Goal: Transaction & Acquisition: Subscribe to service/newsletter

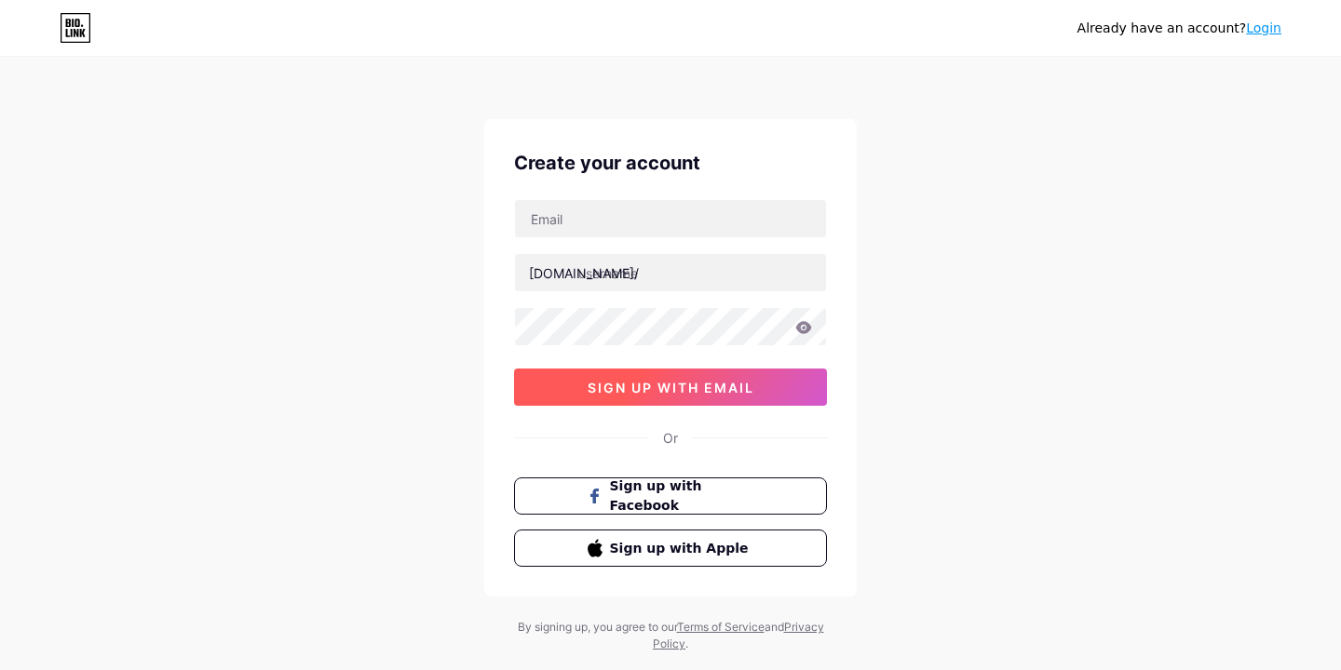
click at [624, 395] on button "sign up with email" at bounding box center [670, 387] width 313 height 37
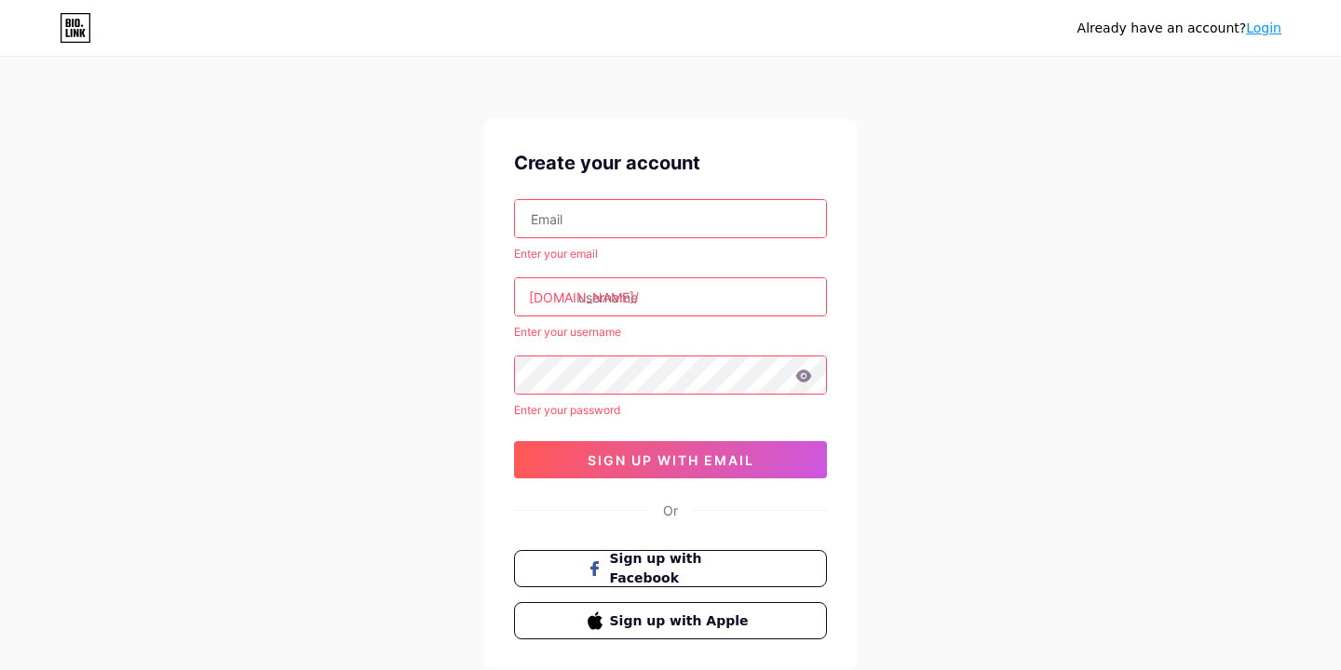
click at [563, 219] on input "text" at bounding box center [670, 218] width 311 height 37
type input "[EMAIL_ADDRESS][DOMAIN_NAME]"
click at [608, 296] on input "text" at bounding box center [670, 296] width 311 height 37
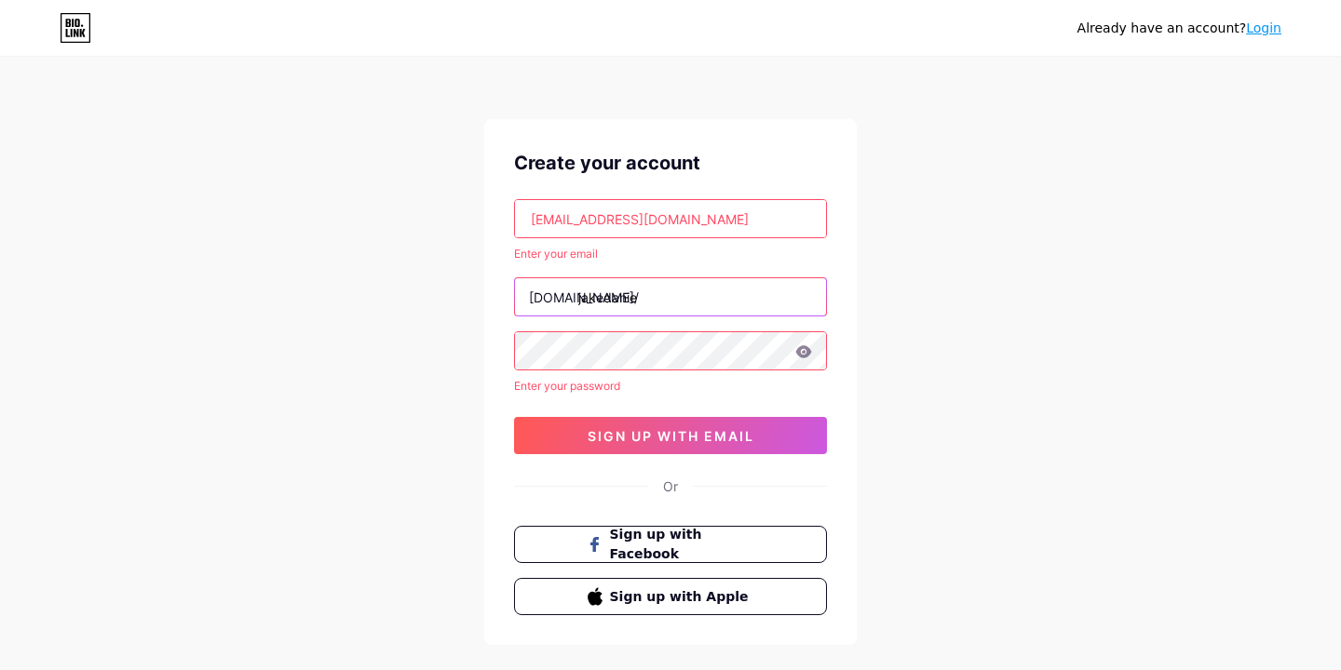
type input "jakedanie"
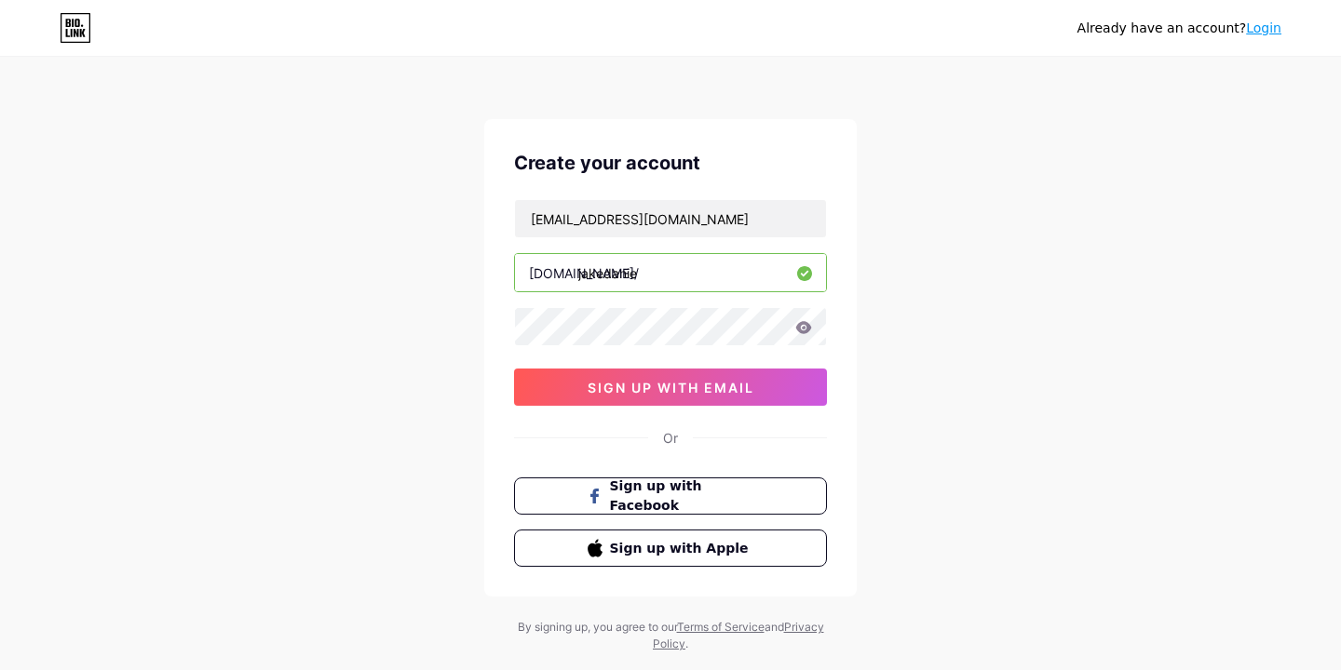
click at [653, 272] on input "jakedanie" at bounding box center [670, 272] width 311 height 37
type input "jakedaniel"
click at [740, 389] on span "sign up with email" at bounding box center [671, 388] width 167 height 16
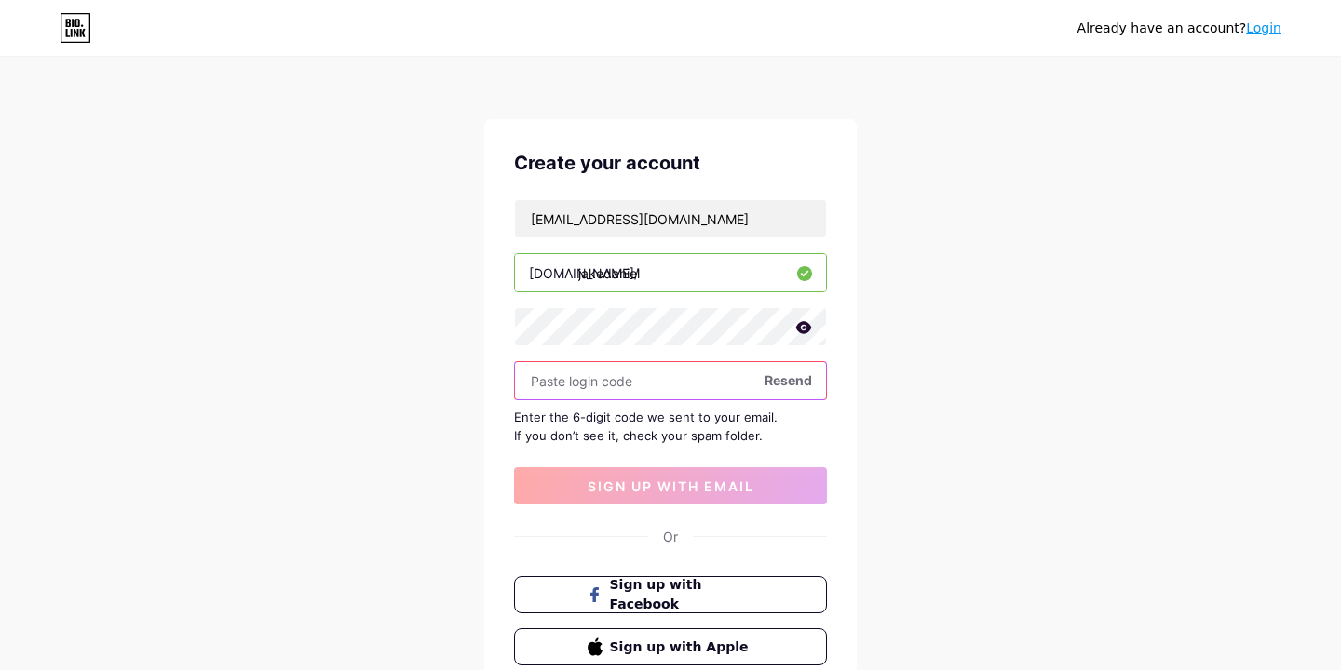
paste input "703617"
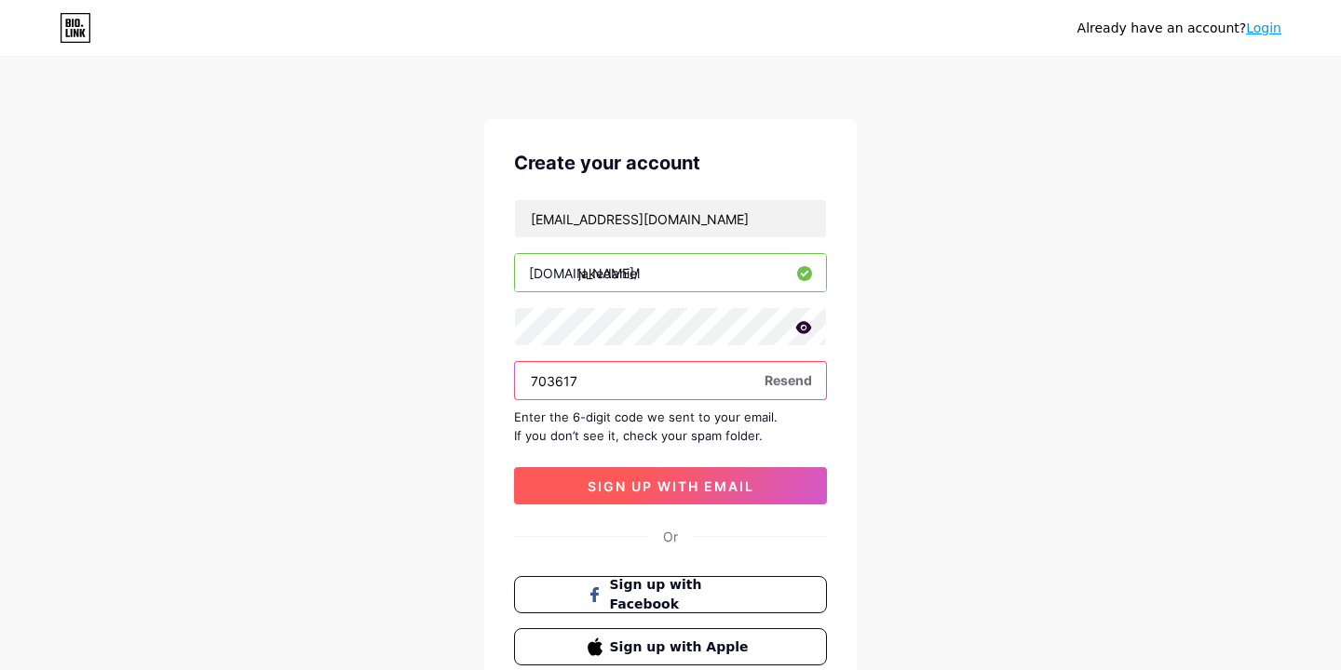
type input "703617"
click at [692, 484] on span "sign up with email" at bounding box center [671, 487] width 167 height 16
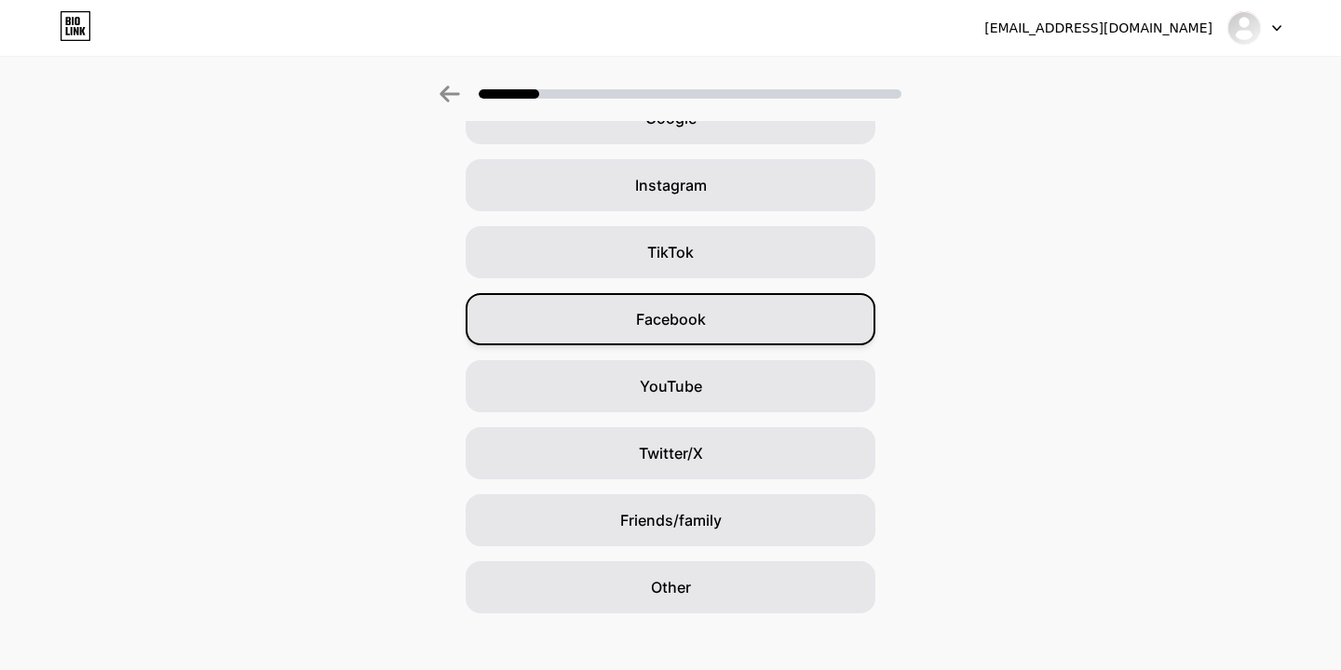
scroll to position [125, 0]
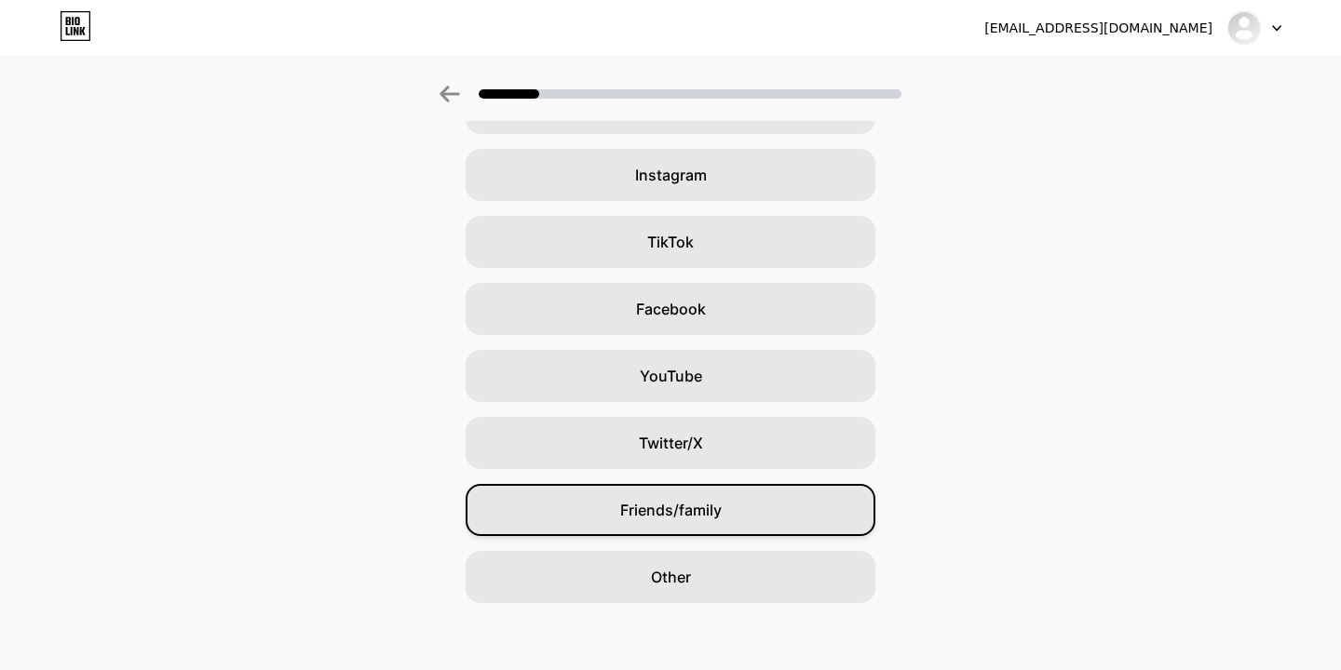
click at [665, 499] on span "Friends/family" at bounding box center [670, 510] width 101 height 22
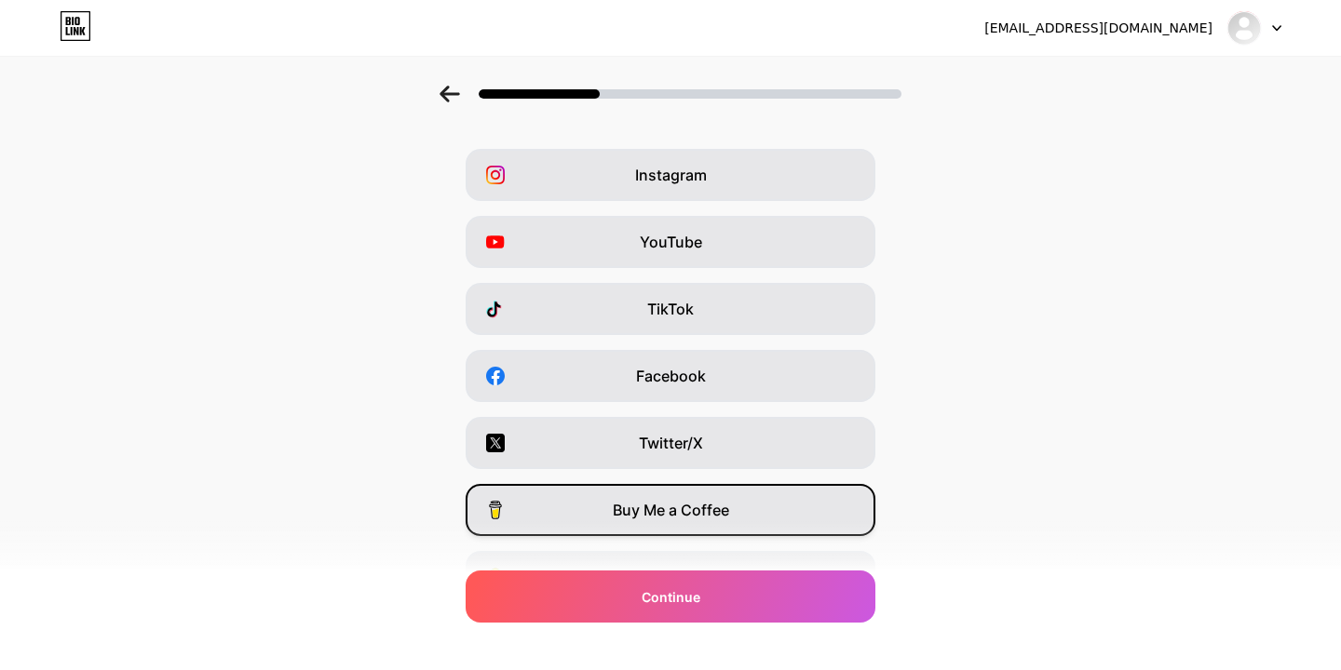
scroll to position [0, 0]
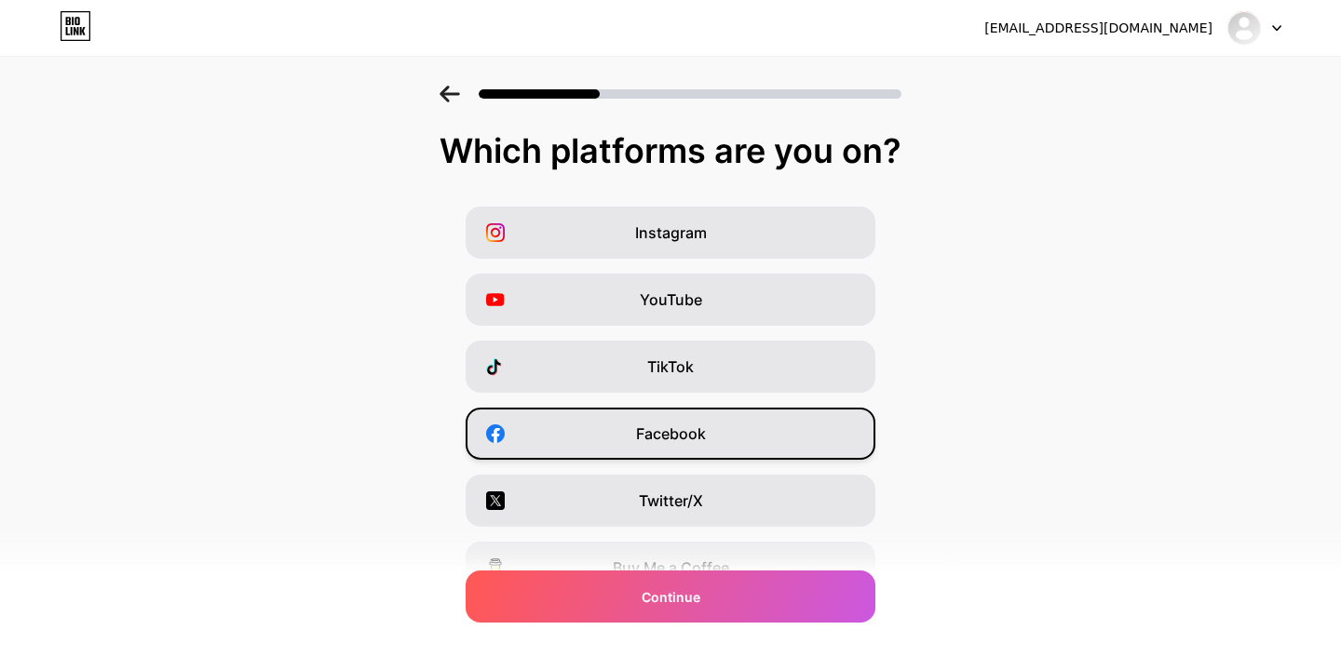
click at [669, 433] on span "Facebook" at bounding box center [671, 434] width 70 height 22
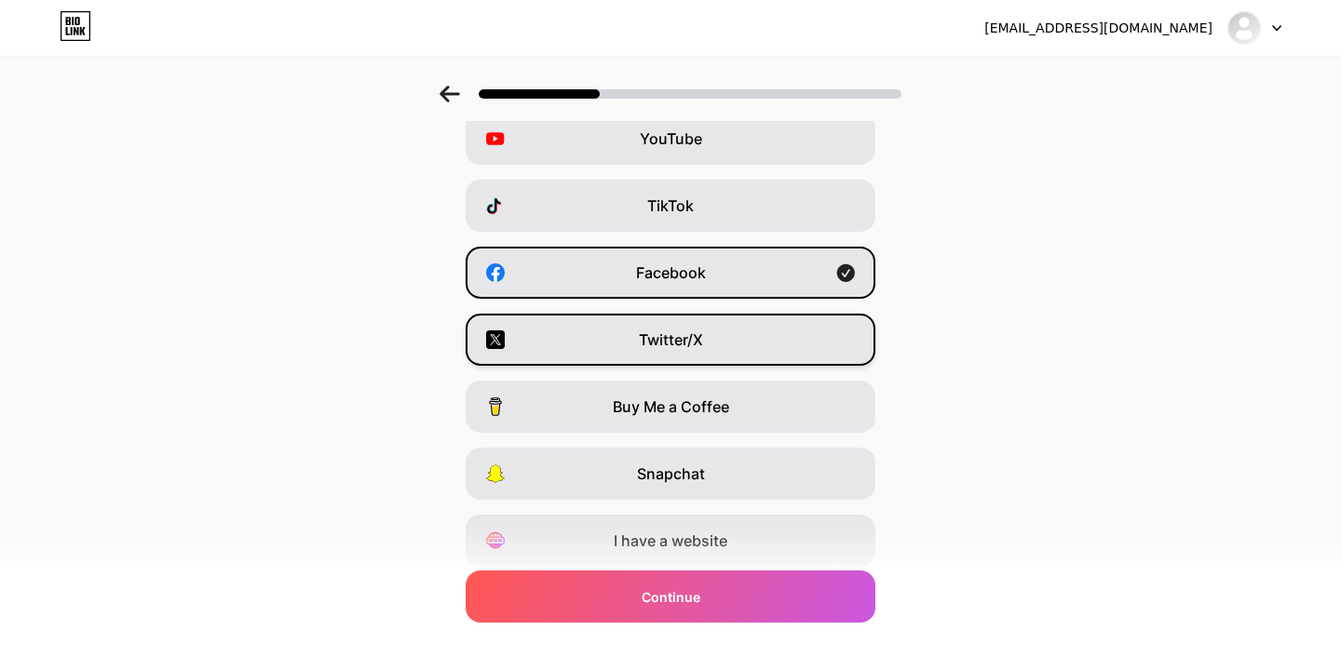
scroll to position [210, 0]
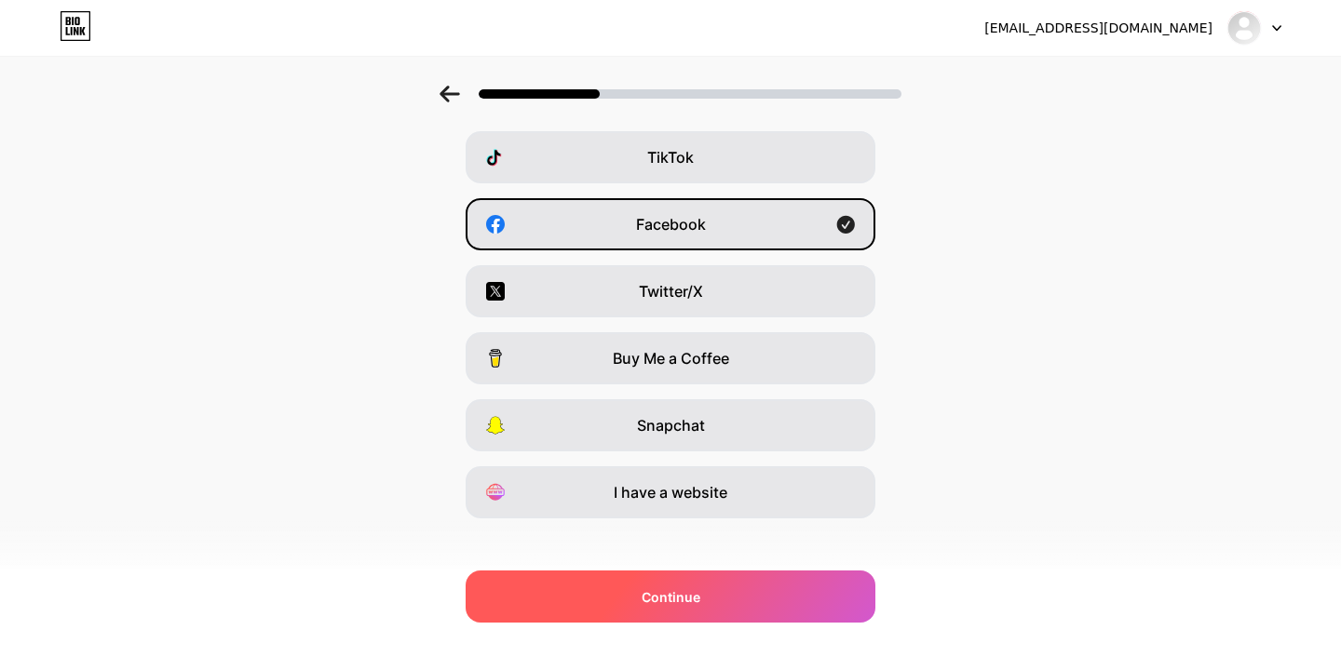
click at [665, 590] on span "Continue" at bounding box center [671, 598] width 59 height 20
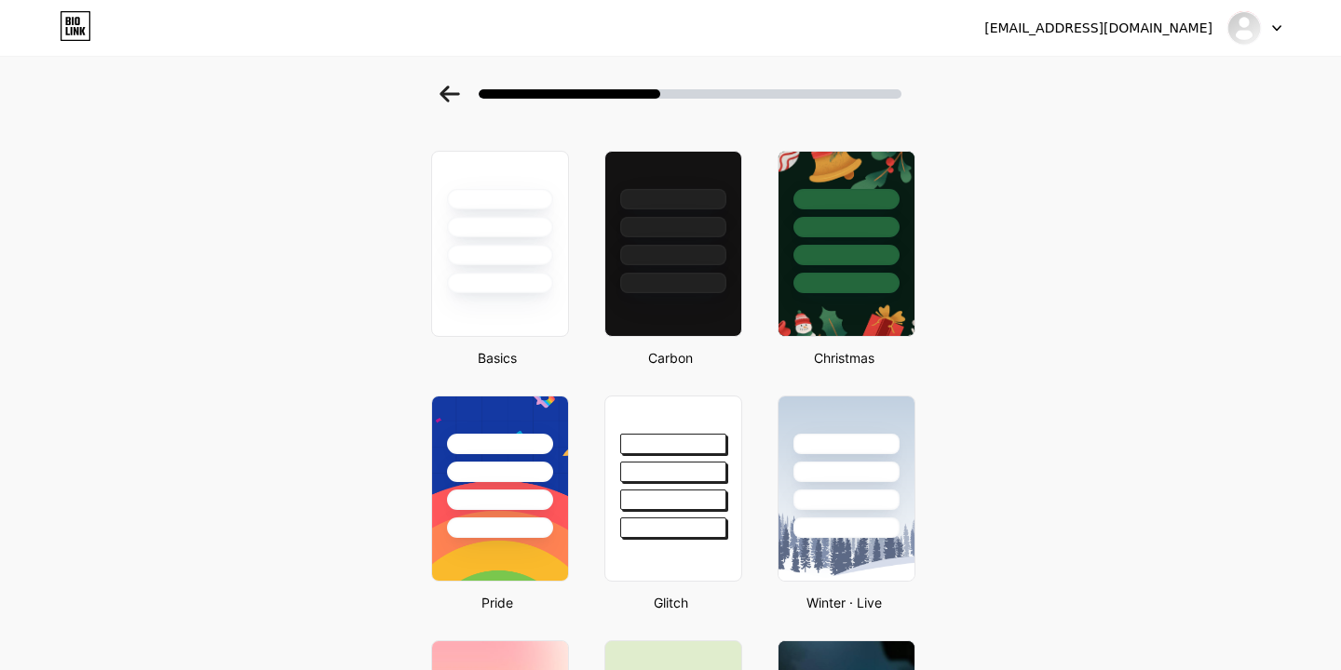
scroll to position [0, 0]
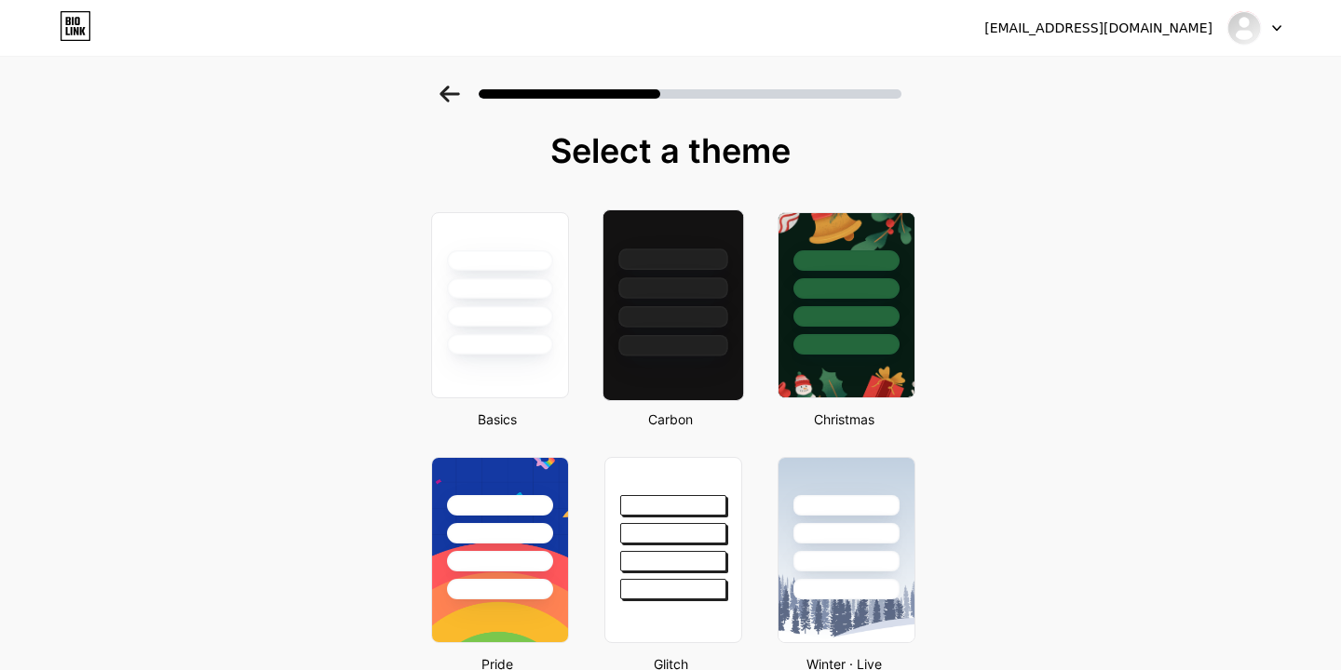
click at [637, 295] on div at bounding box center [672, 287] width 109 height 21
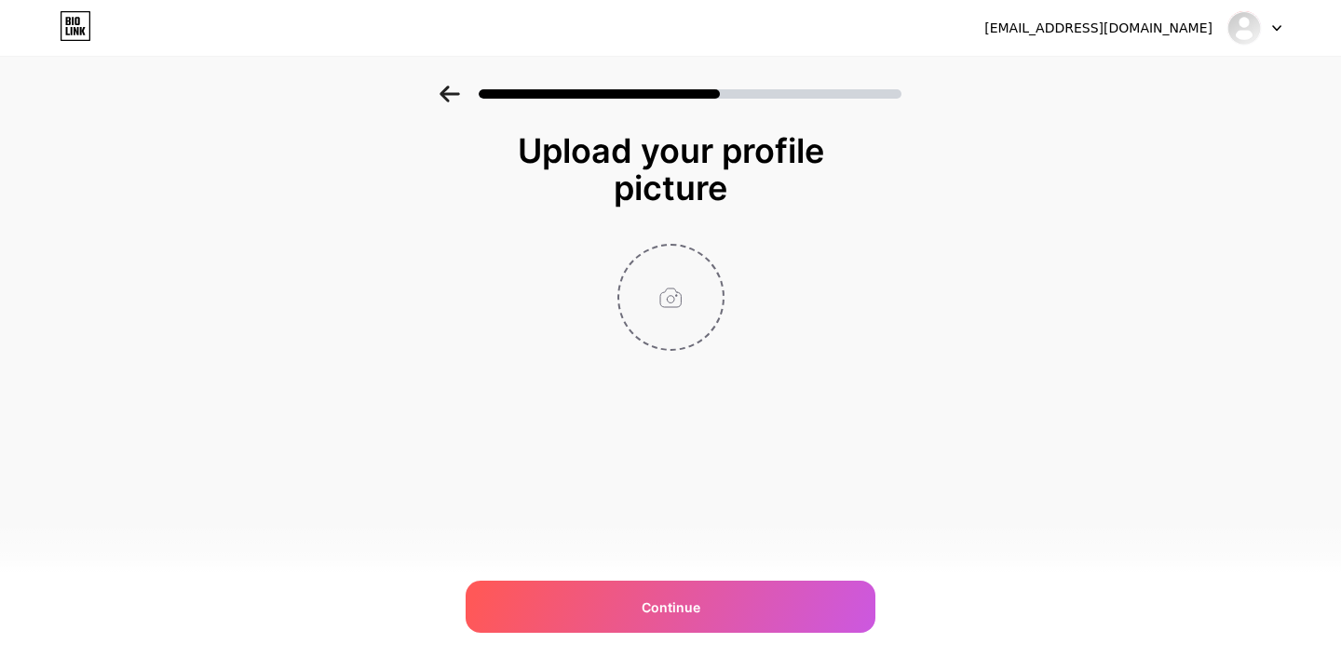
click at [672, 297] on input "file" at bounding box center [670, 297] width 103 height 103
type input "C:\fakepath\480606612_122189992802119909_5292576041325424650_n.jpg"
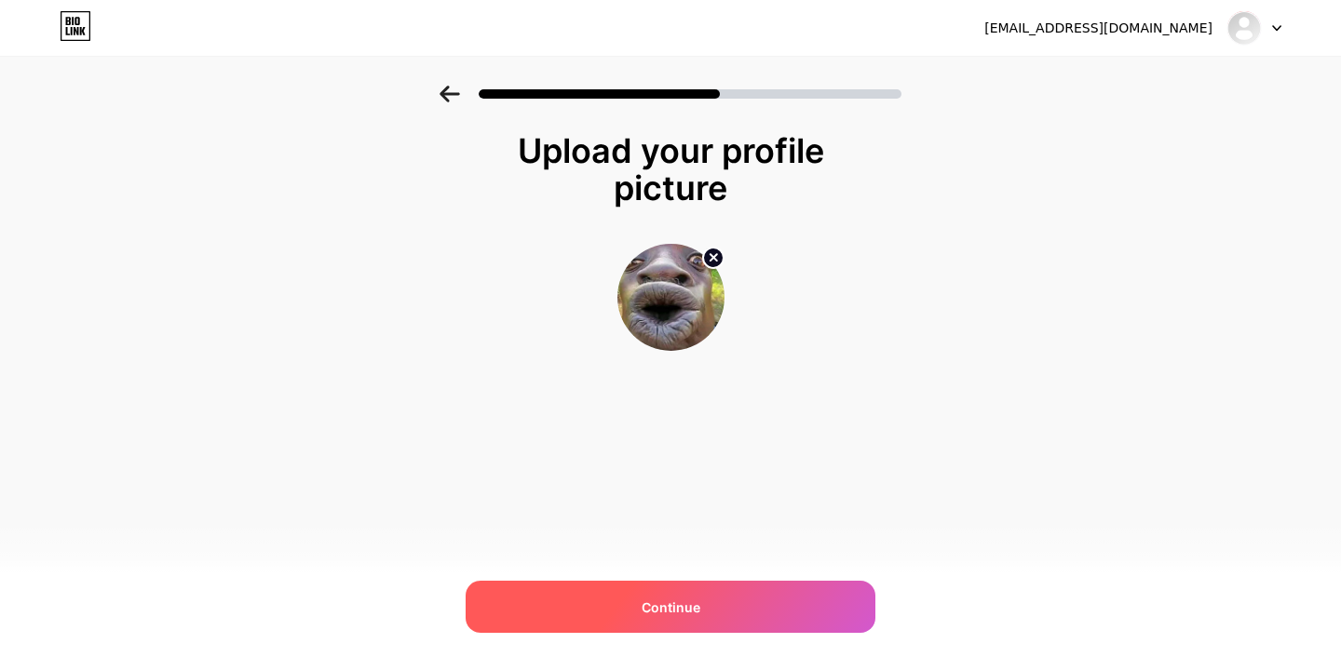
click at [630, 603] on div "Continue" at bounding box center [671, 607] width 410 height 52
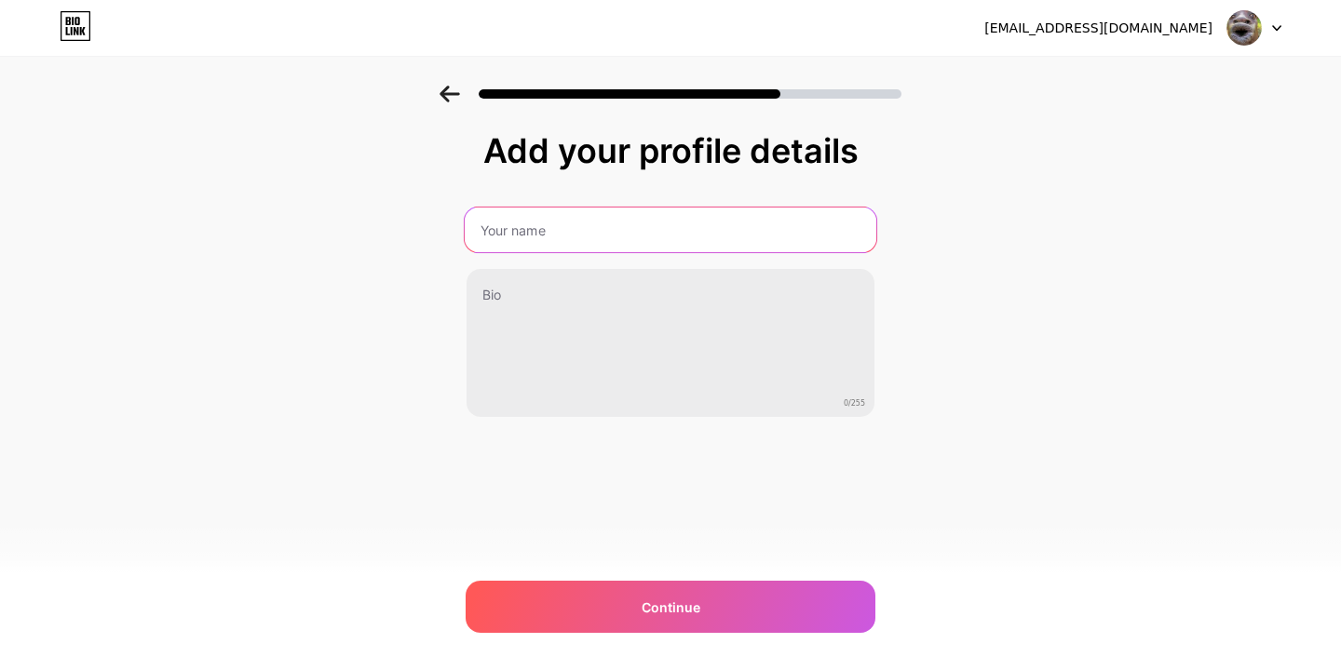
click at [565, 232] on input "text" at bounding box center [671, 230] width 412 height 45
type input "[PERSON_NAME]"
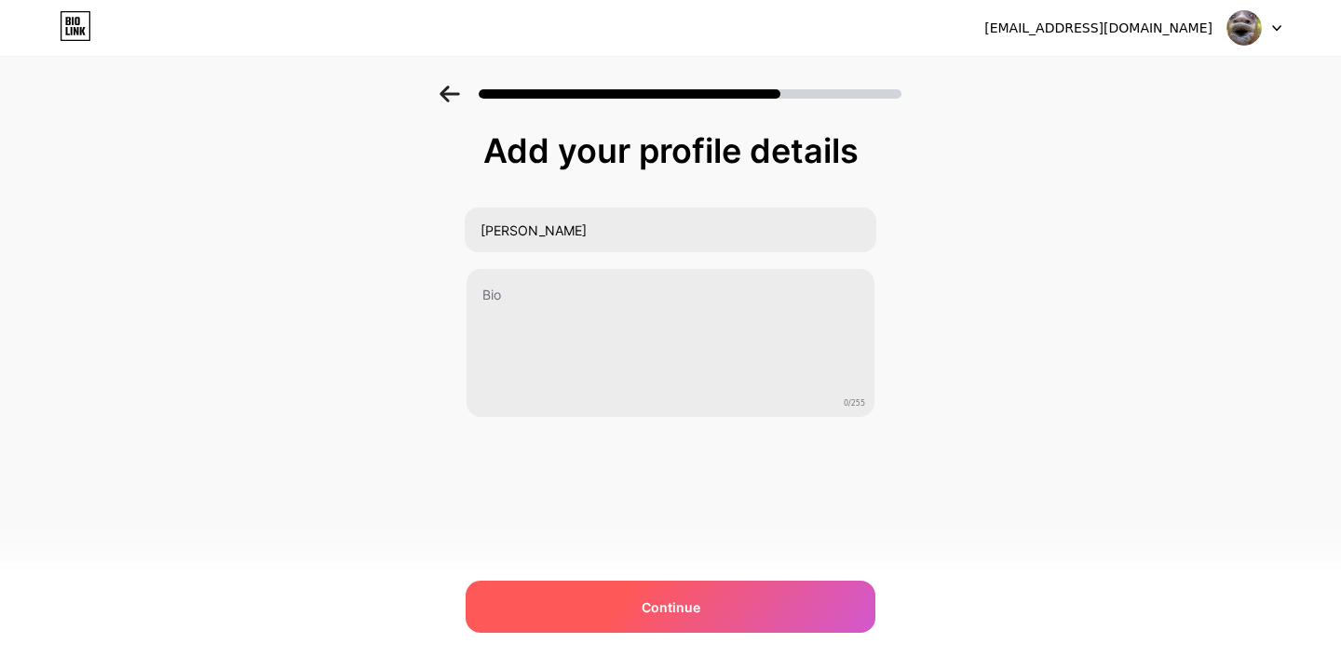
click at [654, 602] on span "Continue" at bounding box center [671, 608] width 59 height 20
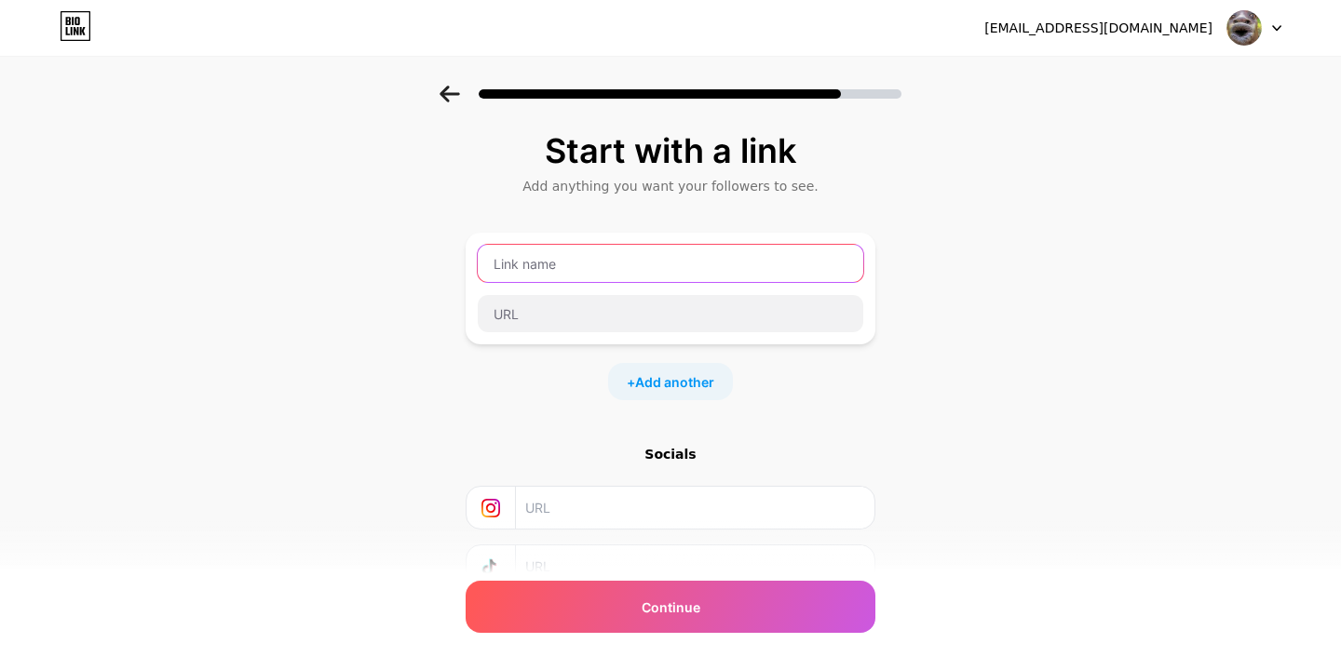
click at [551, 266] on input "text" at bounding box center [670, 263] width 385 height 37
type input "MESSAGE ME"
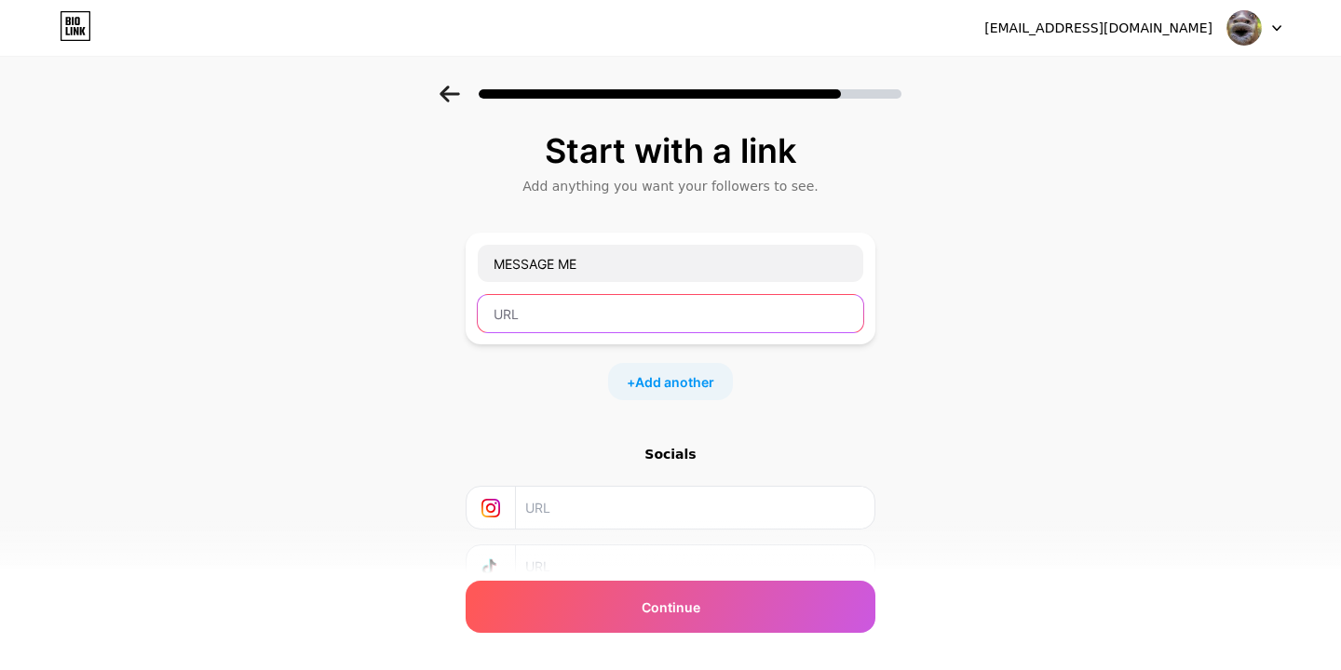
click at [547, 318] on input "text" at bounding box center [670, 313] width 385 height 37
paste input "[URL][DOMAIN_NAME][PERSON_NAME]"
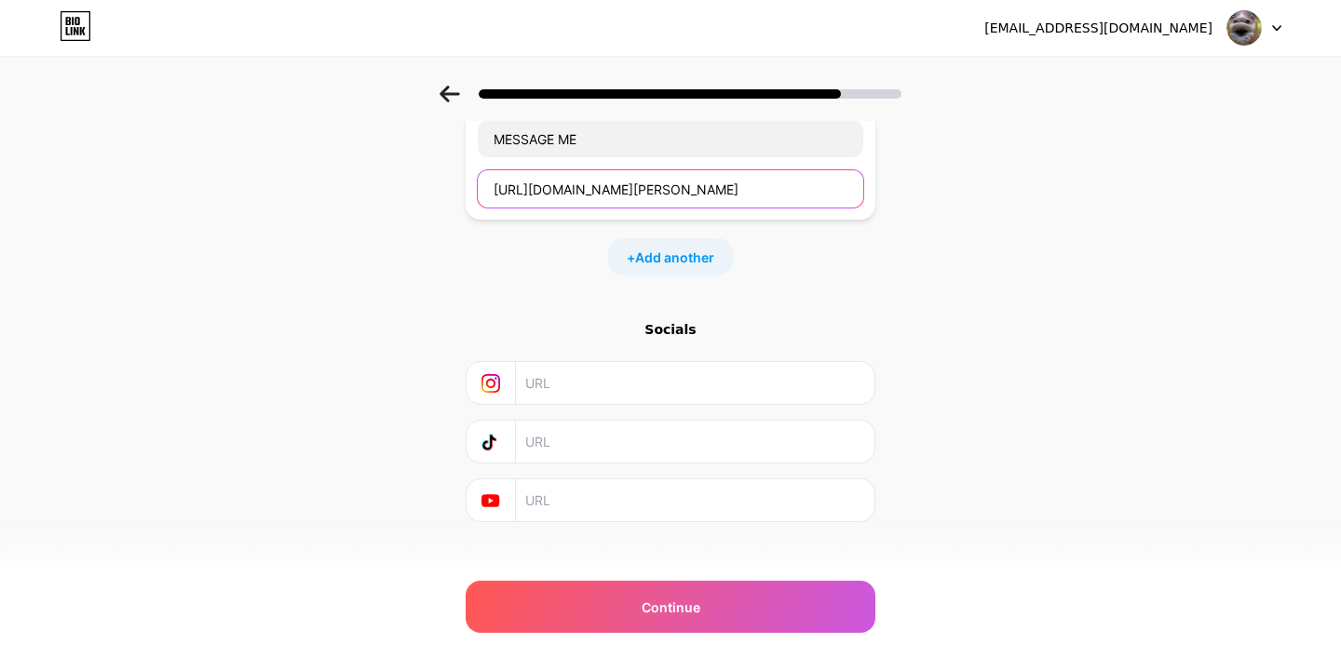
scroll to position [144, 0]
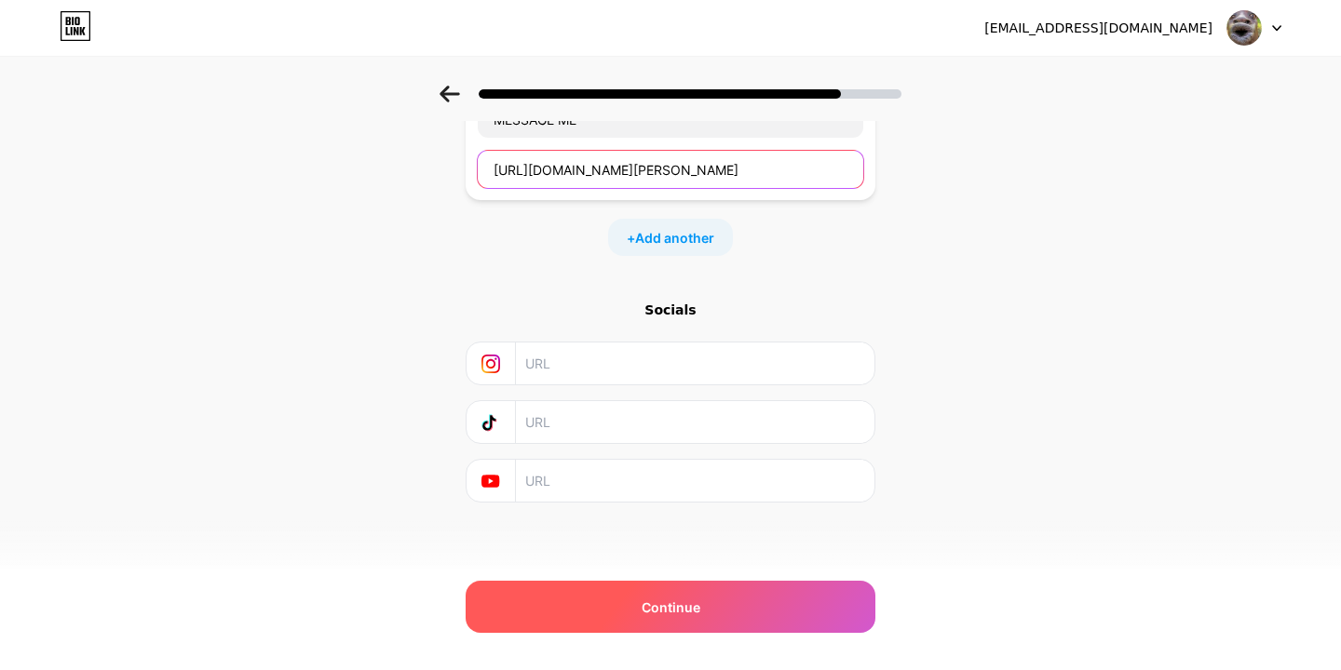
type input "[URL][DOMAIN_NAME][PERSON_NAME]"
click at [682, 599] on span "Continue" at bounding box center [671, 608] width 59 height 20
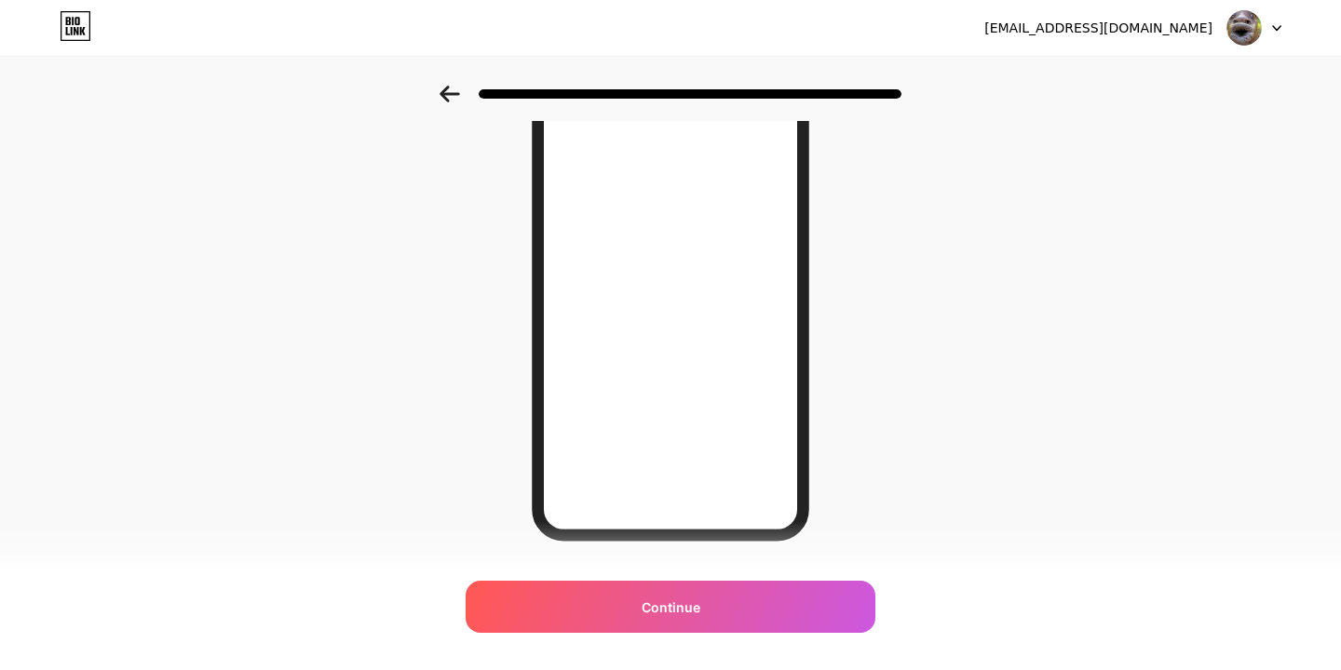
scroll to position [265, 0]
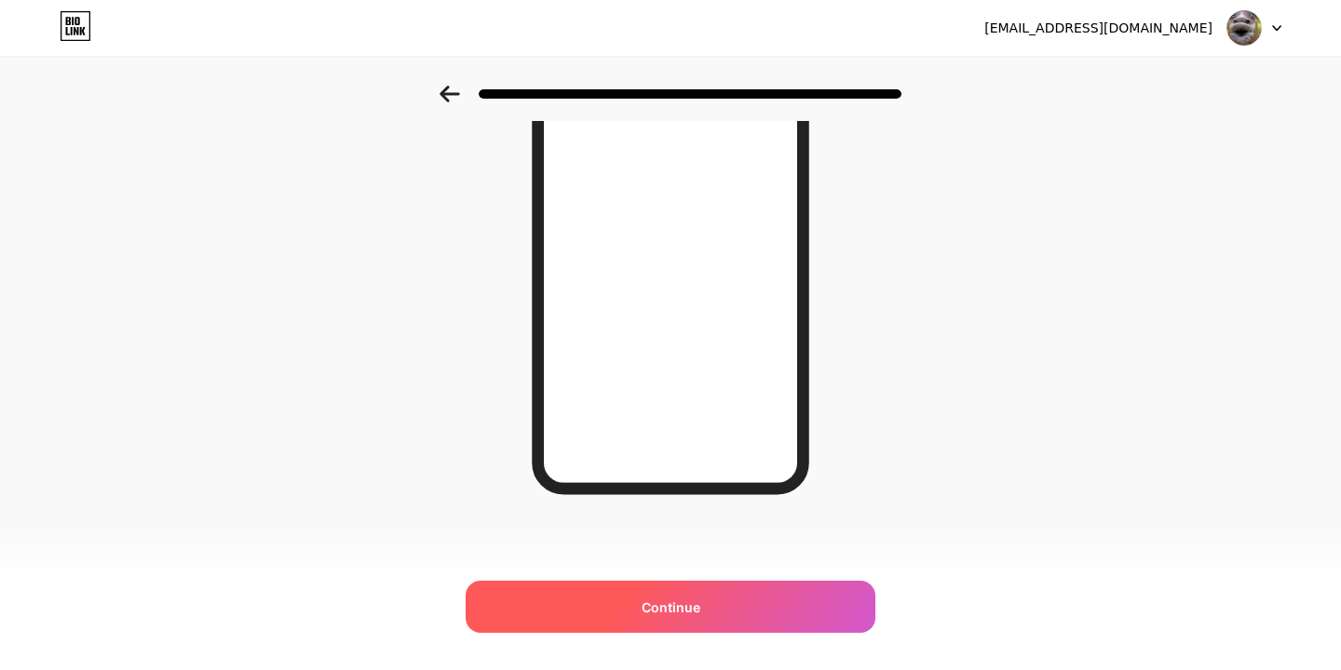
click at [693, 605] on span "Continue" at bounding box center [671, 608] width 59 height 20
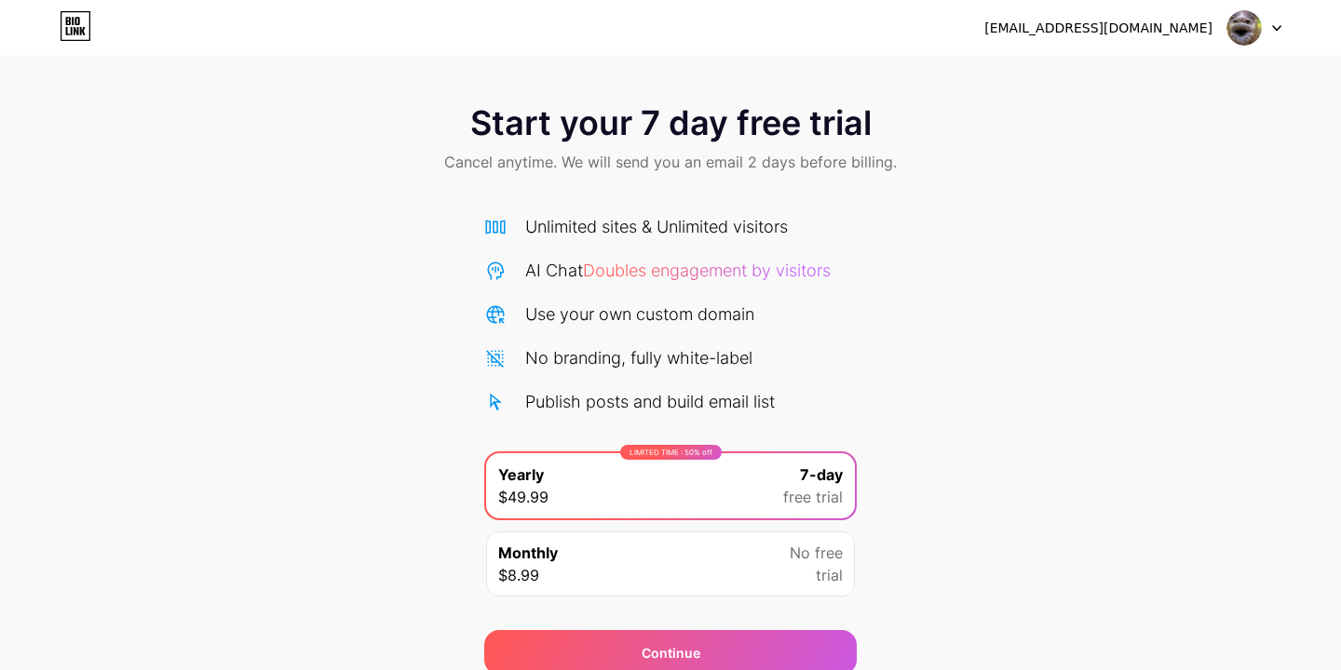
click at [74, 25] on icon at bounding box center [76, 26] width 32 height 30
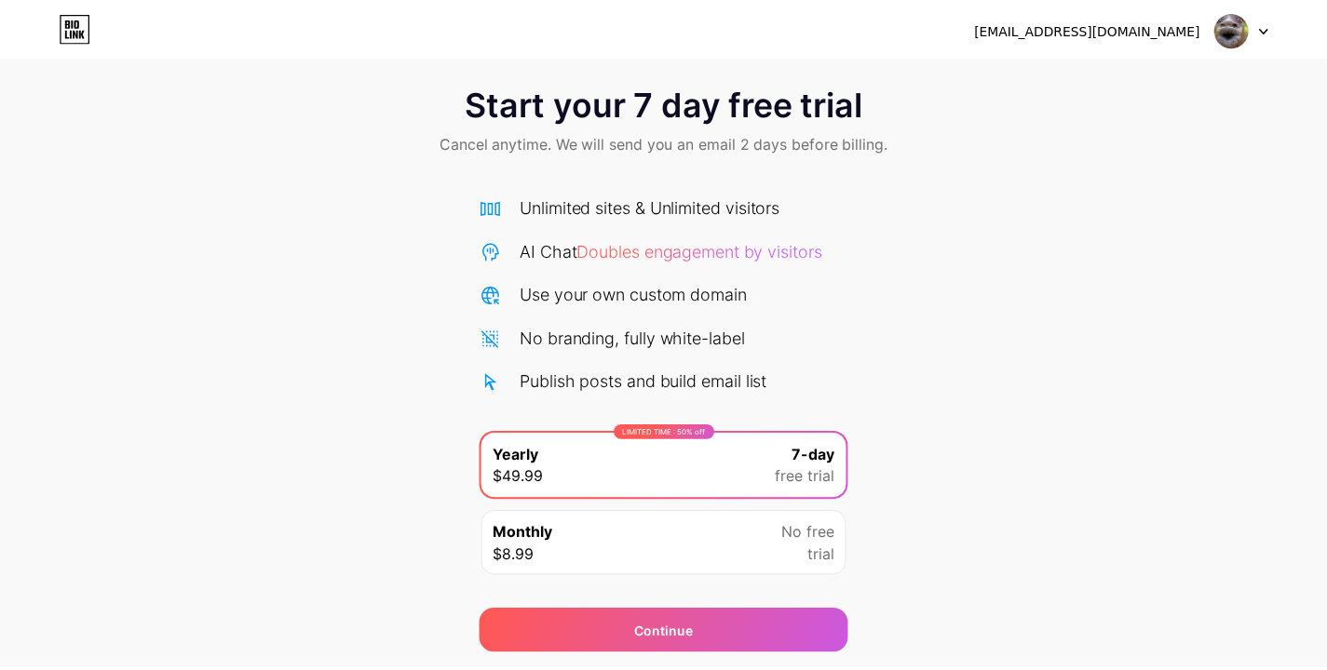
scroll to position [23, 0]
